Goal: Find specific page/section: Find specific page/section

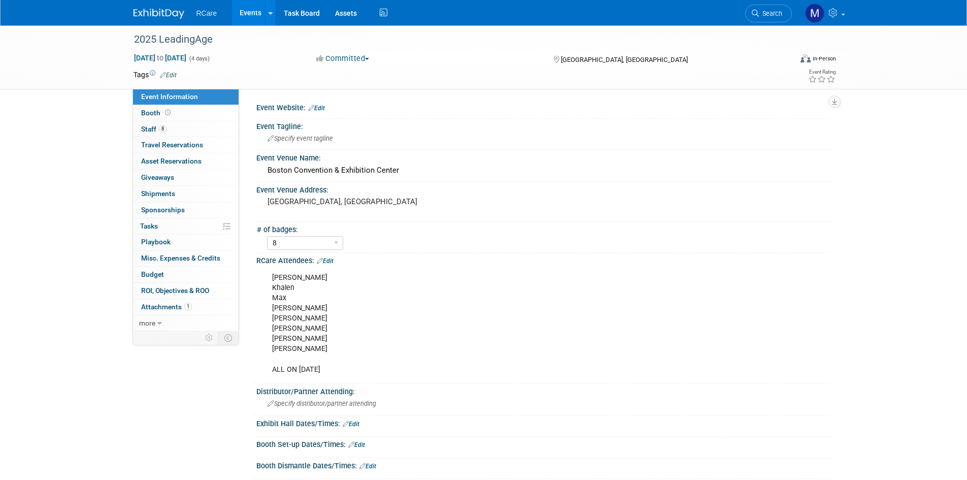
select select "8"
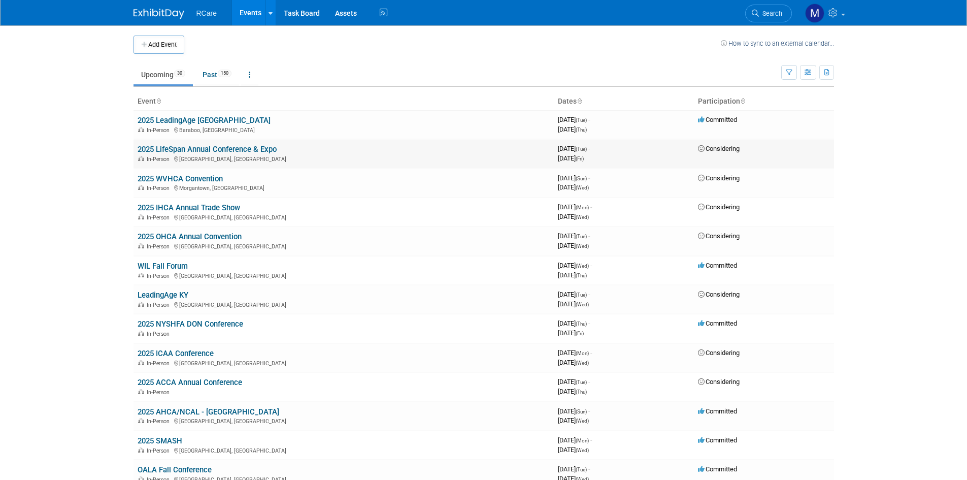
scroll to position [51, 0]
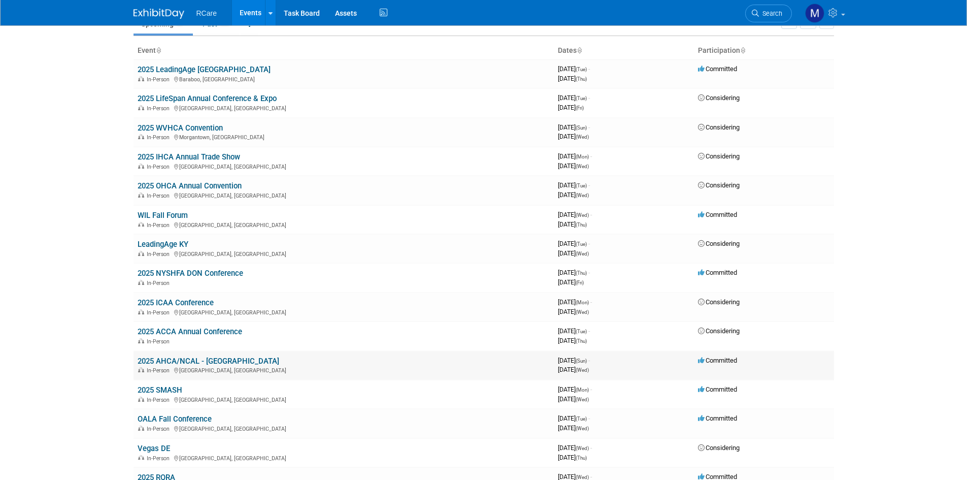
click at [212, 362] on link "2025 AHCA/NCAL - [GEOGRAPHIC_DATA]" at bounding box center [209, 360] width 142 height 9
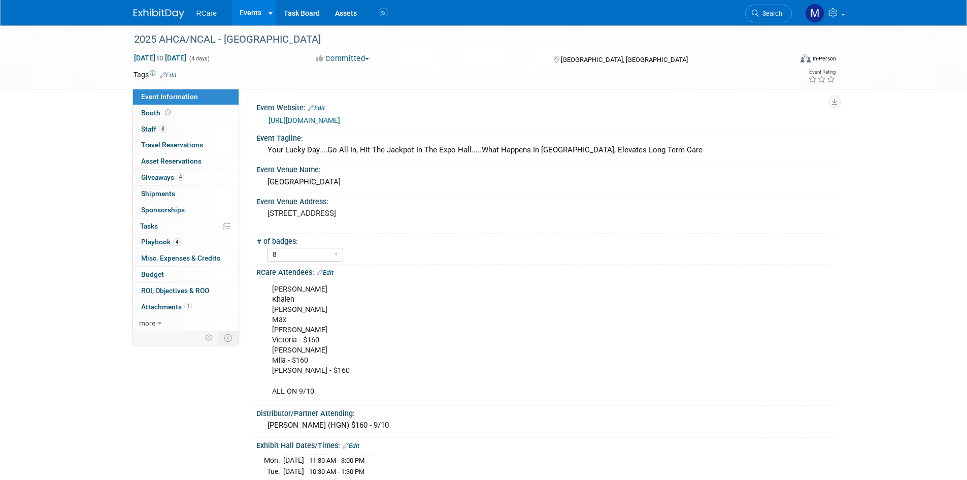
select select "8"
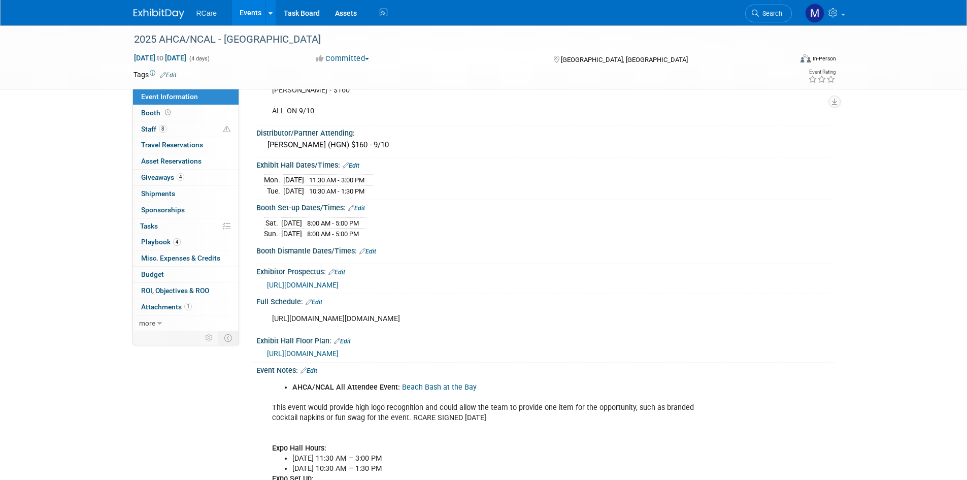
scroll to position [304, 0]
